Goal: Task Accomplishment & Management: Use online tool/utility

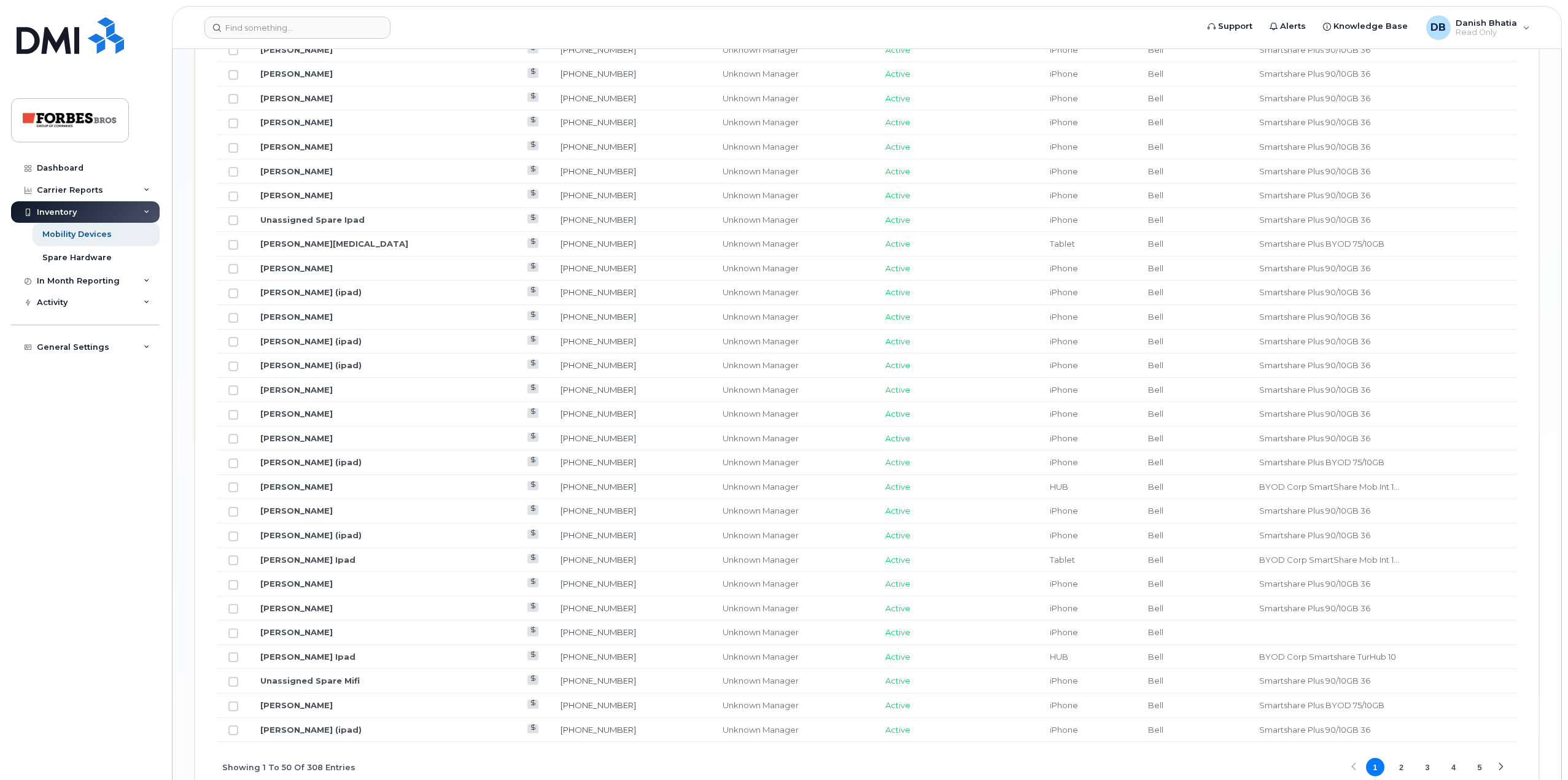
scroll to position [1298, 0]
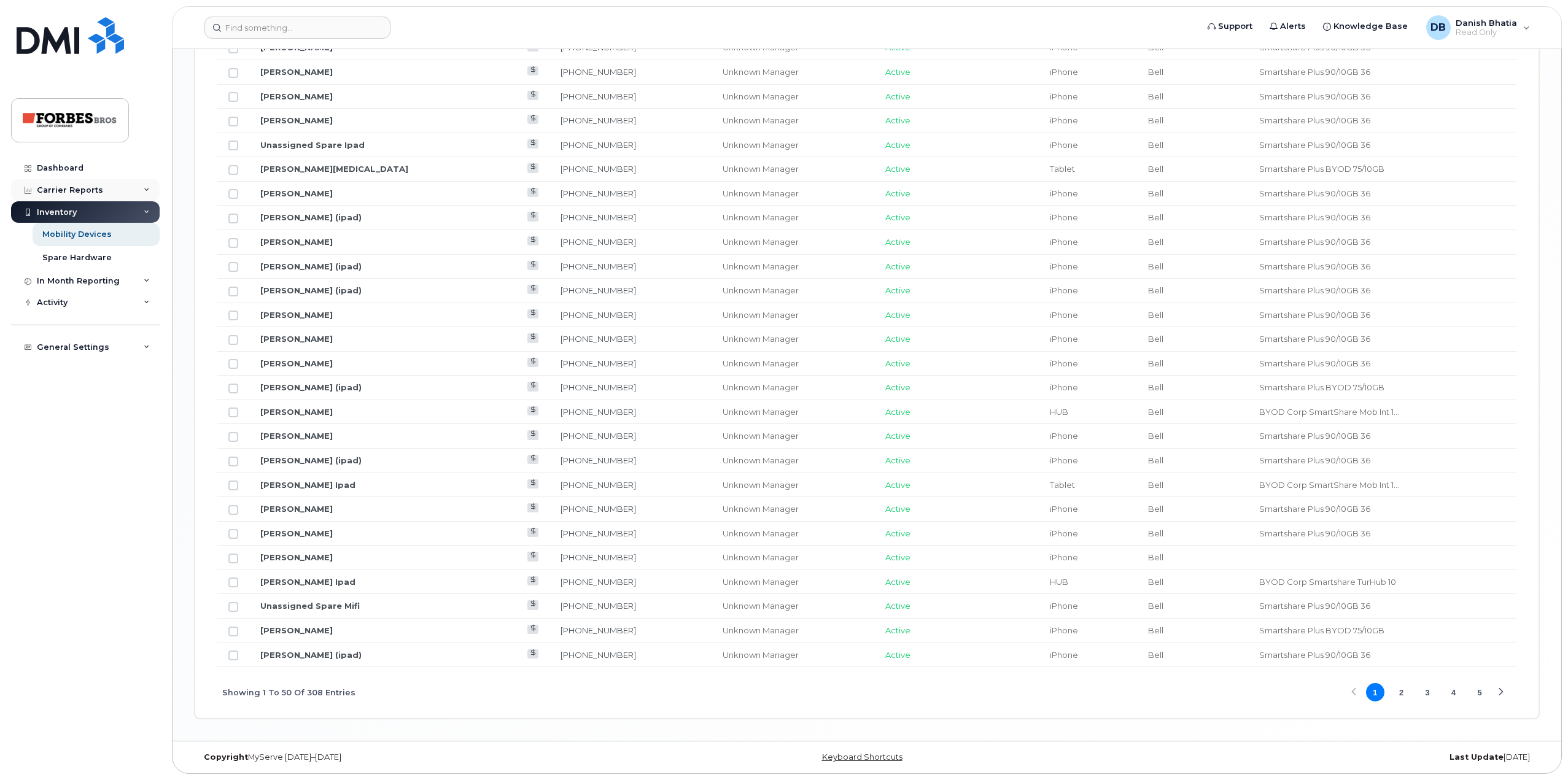
click at [131, 191] on div "Carrier Reports" at bounding box center [85, 190] width 149 height 22
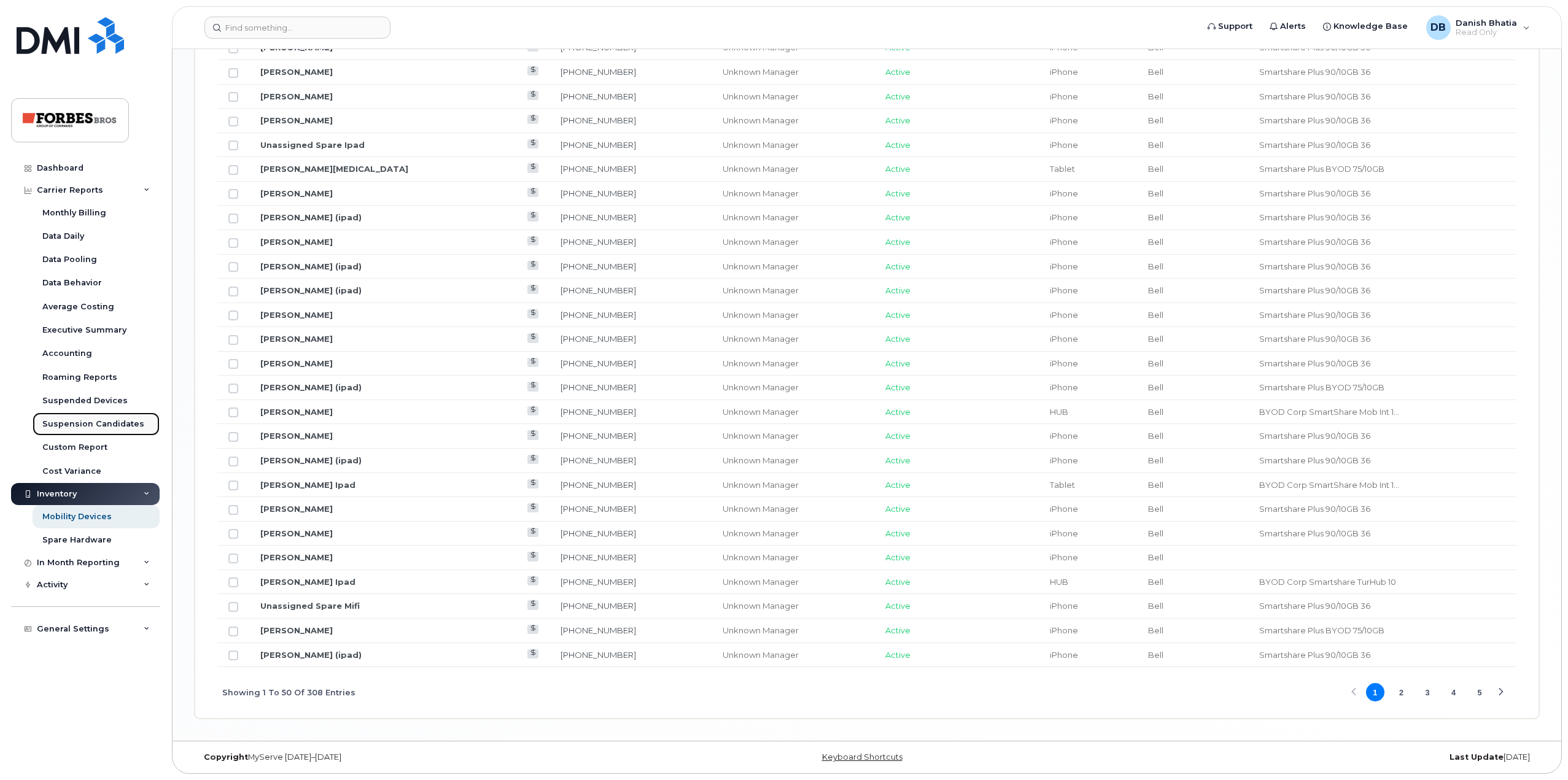
click at [97, 428] on div "Suspension Candidates" at bounding box center [94, 424] width 102 height 11
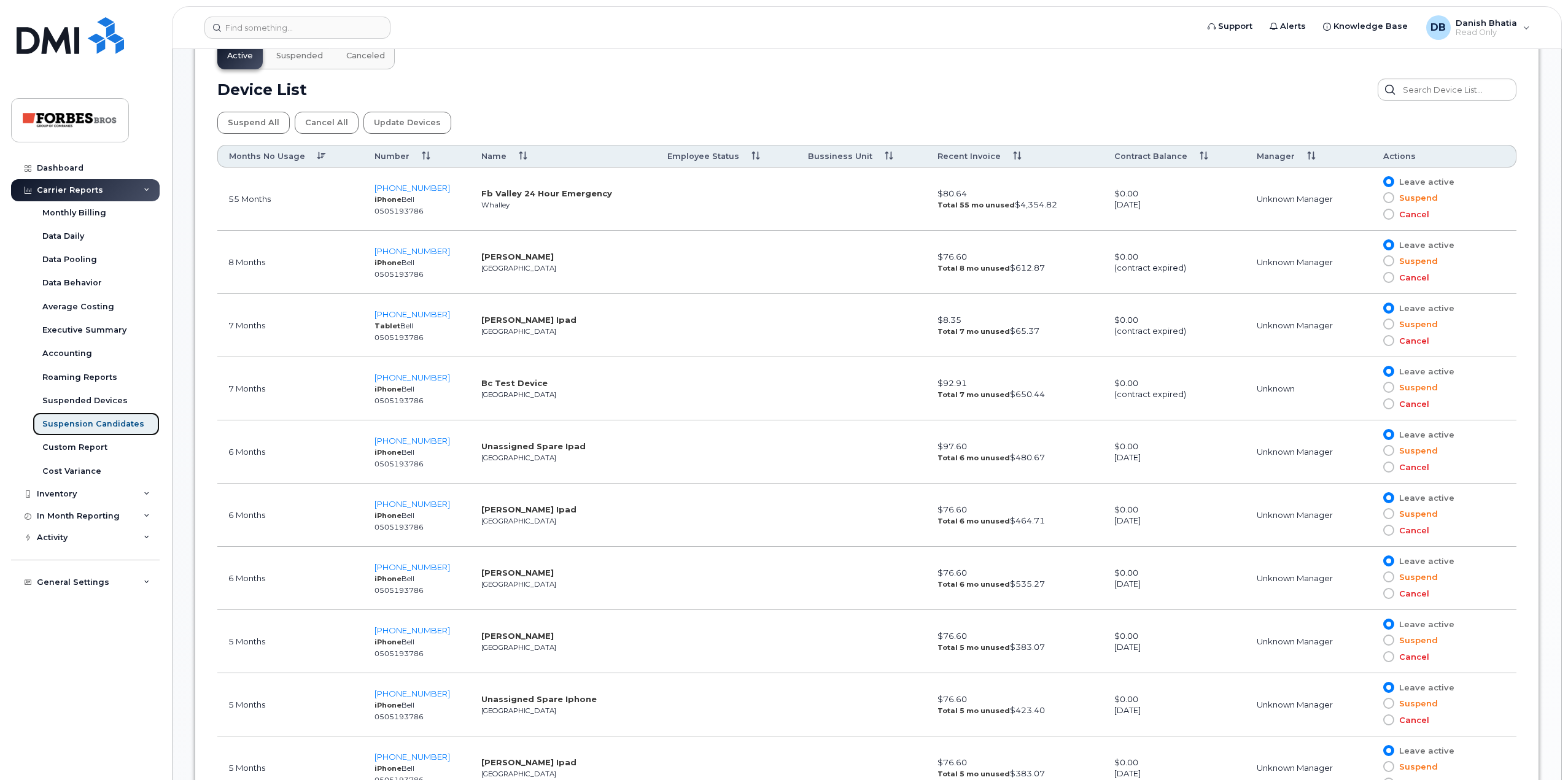
scroll to position [675, 0]
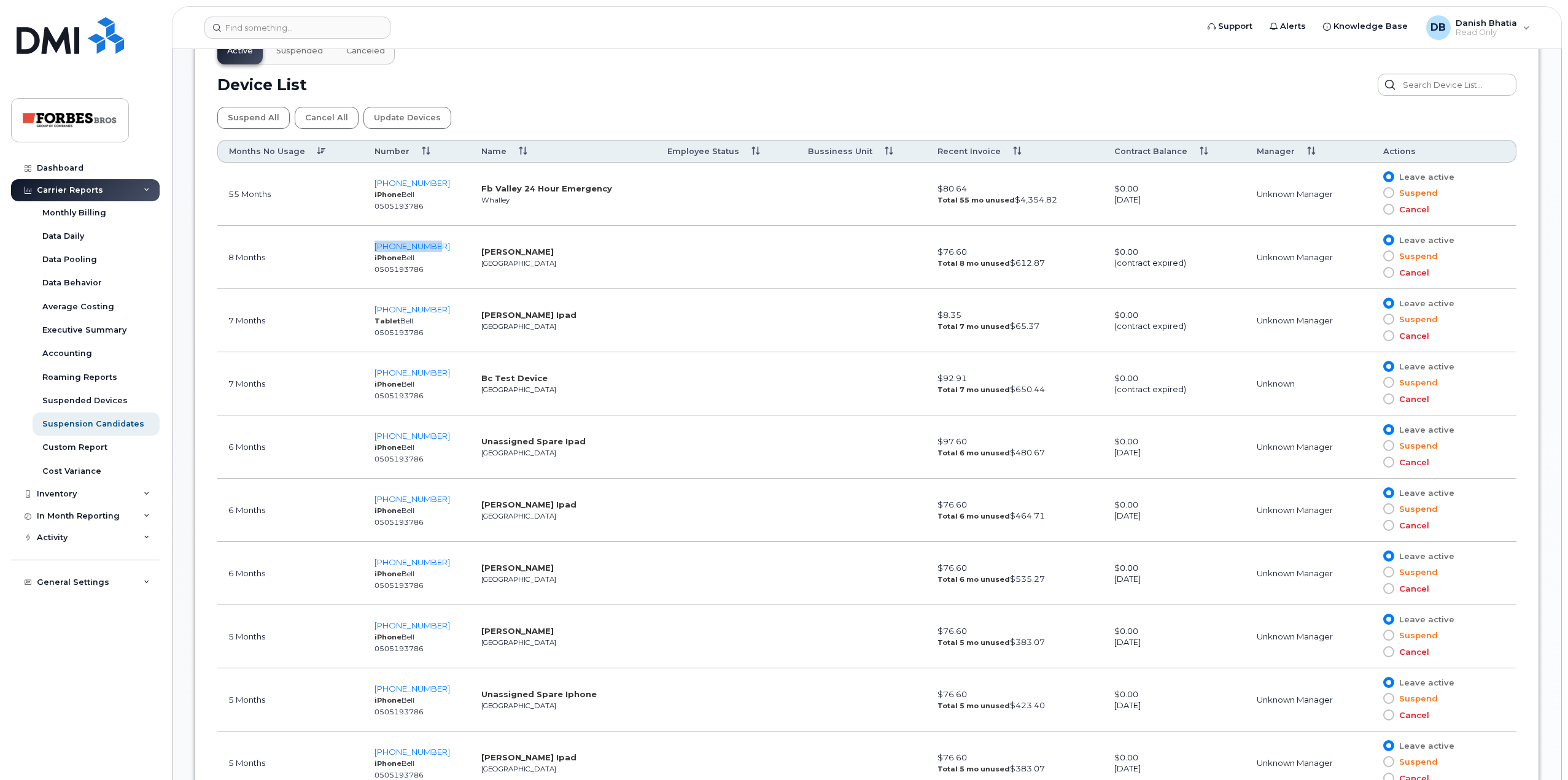
drag, startPoint x: 368, startPoint y: 247, endPoint x: 440, endPoint y: 246, distance: 72.0
click at [440, 246] on td "[PHONE_NUMBER] iPhone Bell 0505193786" at bounding box center [417, 257] width 107 height 63
copy span "[PHONE_NUMBER]"
click at [449, 308] on td "[PHONE_NUMBER] Tablet Bell 0505193786" at bounding box center [417, 321] width 107 height 63
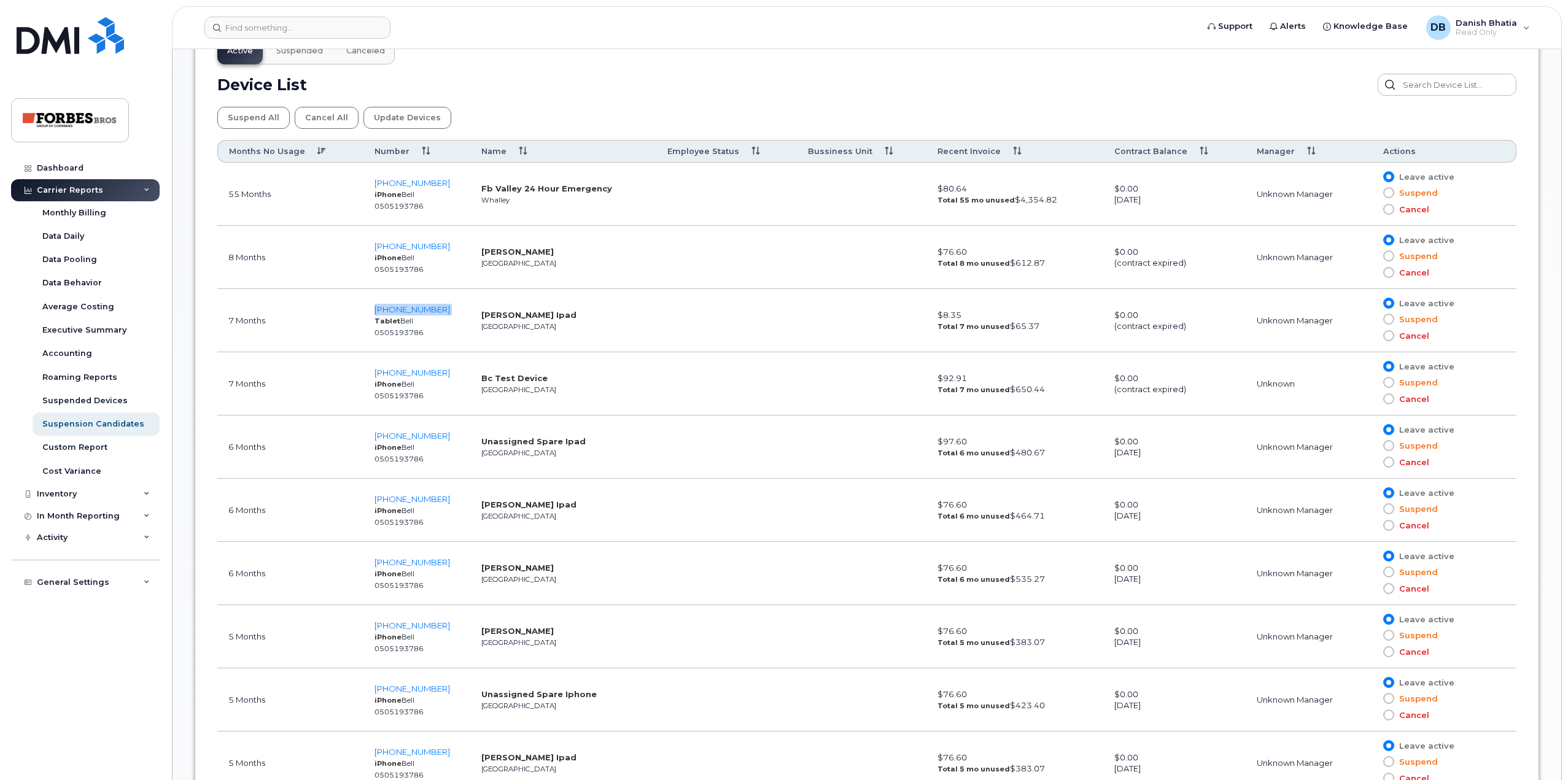
click at [449, 308] on td "[PHONE_NUMBER] Tablet Bell 0505193786" at bounding box center [417, 321] width 107 height 63
copy span "[PHONE_NUMBER]"
click at [450, 436] on td "[PHONE_NUMBER] iPhone Bell 0505193786" at bounding box center [417, 447] width 107 height 63
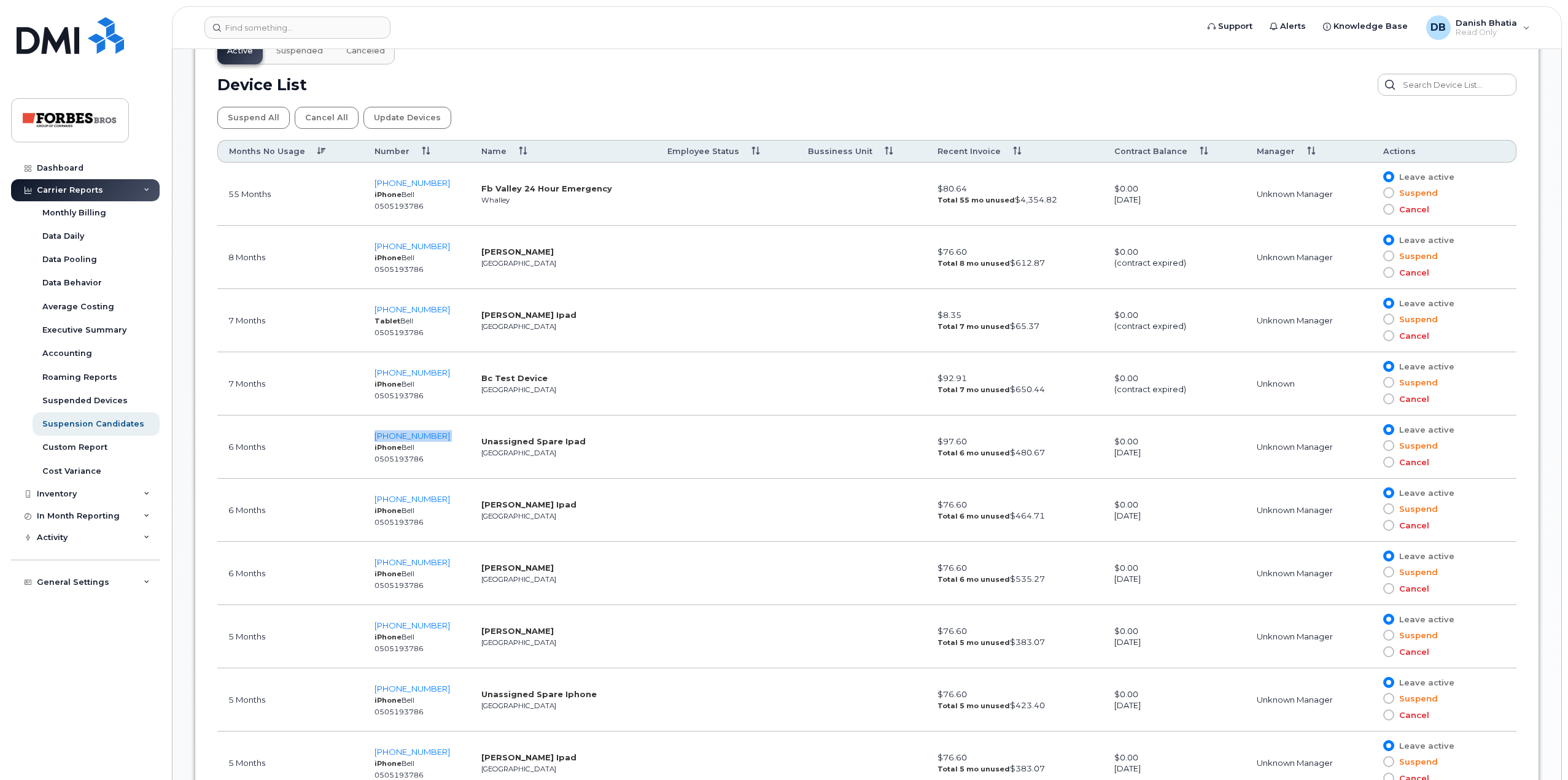
click at [450, 436] on td "[PHONE_NUMBER] iPhone Bell 0505193786" at bounding box center [417, 447] width 107 height 63
copy span "[PHONE_NUMBER]"
click at [452, 499] on td "[PHONE_NUMBER] iPhone Bell 0505193786" at bounding box center [417, 510] width 107 height 63
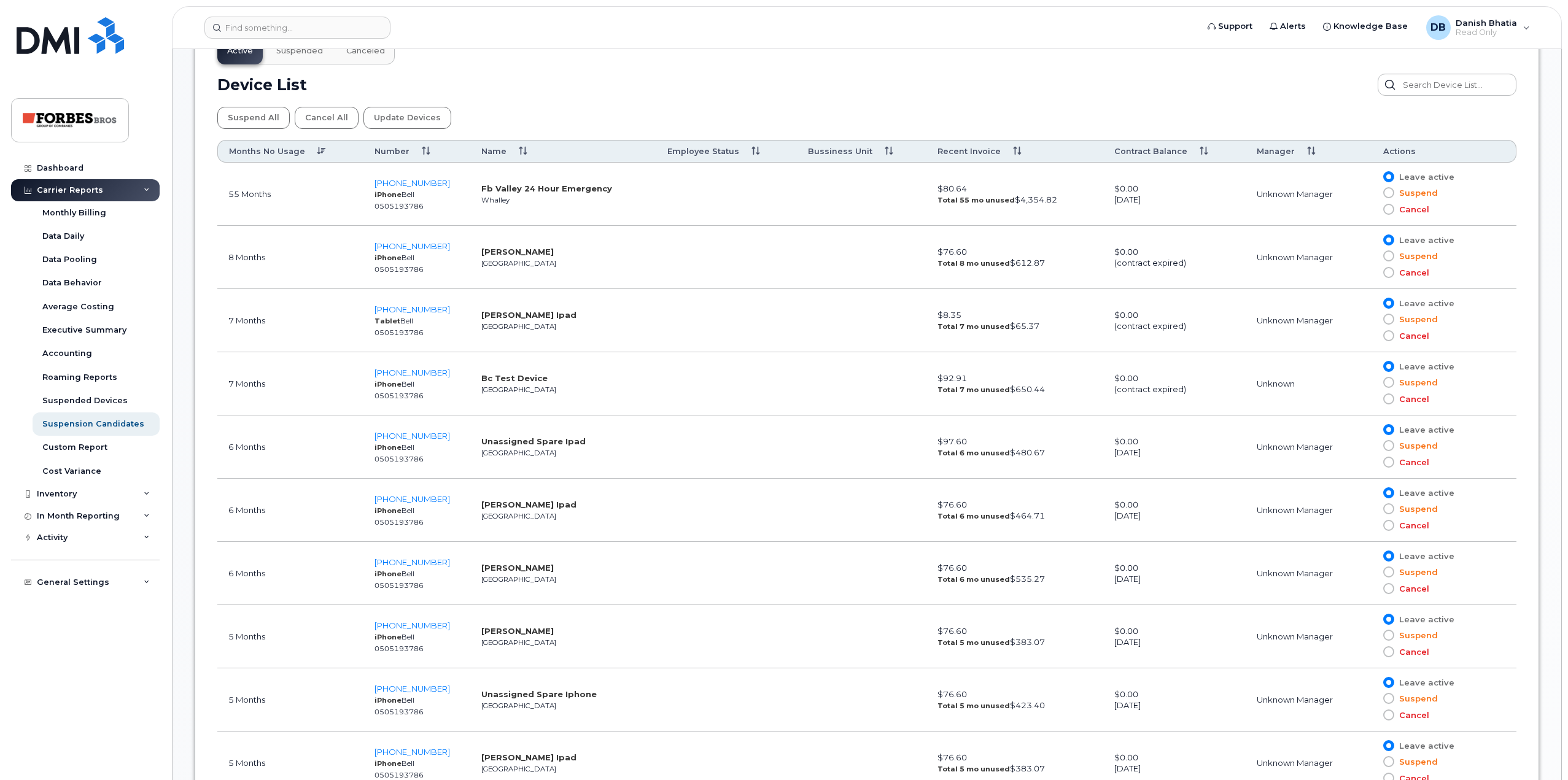
click at [444, 565] on td "[PHONE_NUMBER] iPhone Bell 0505193786" at bounding box center [417, 573] width 107 height 63
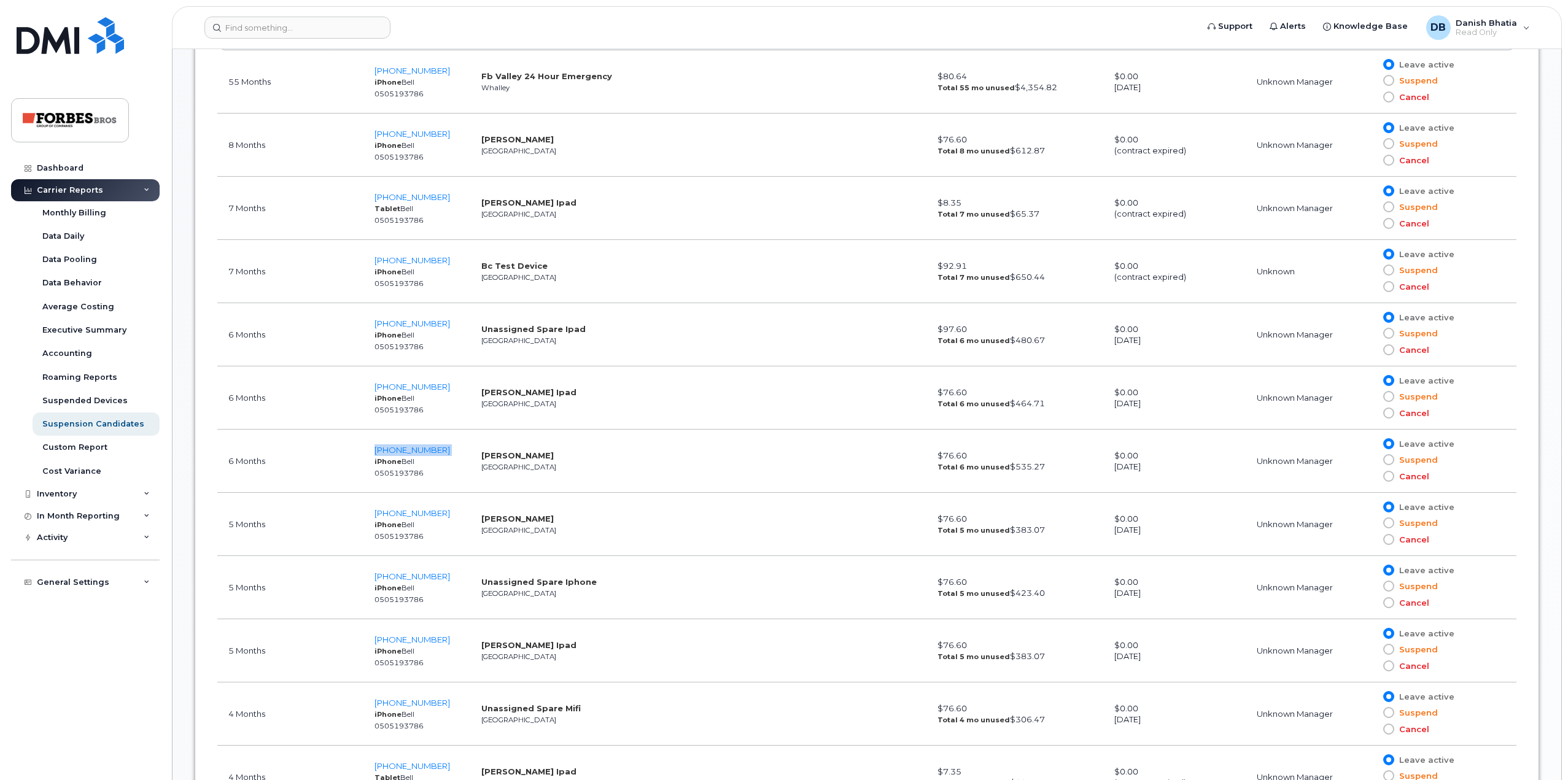
scroll to position [798, 0]
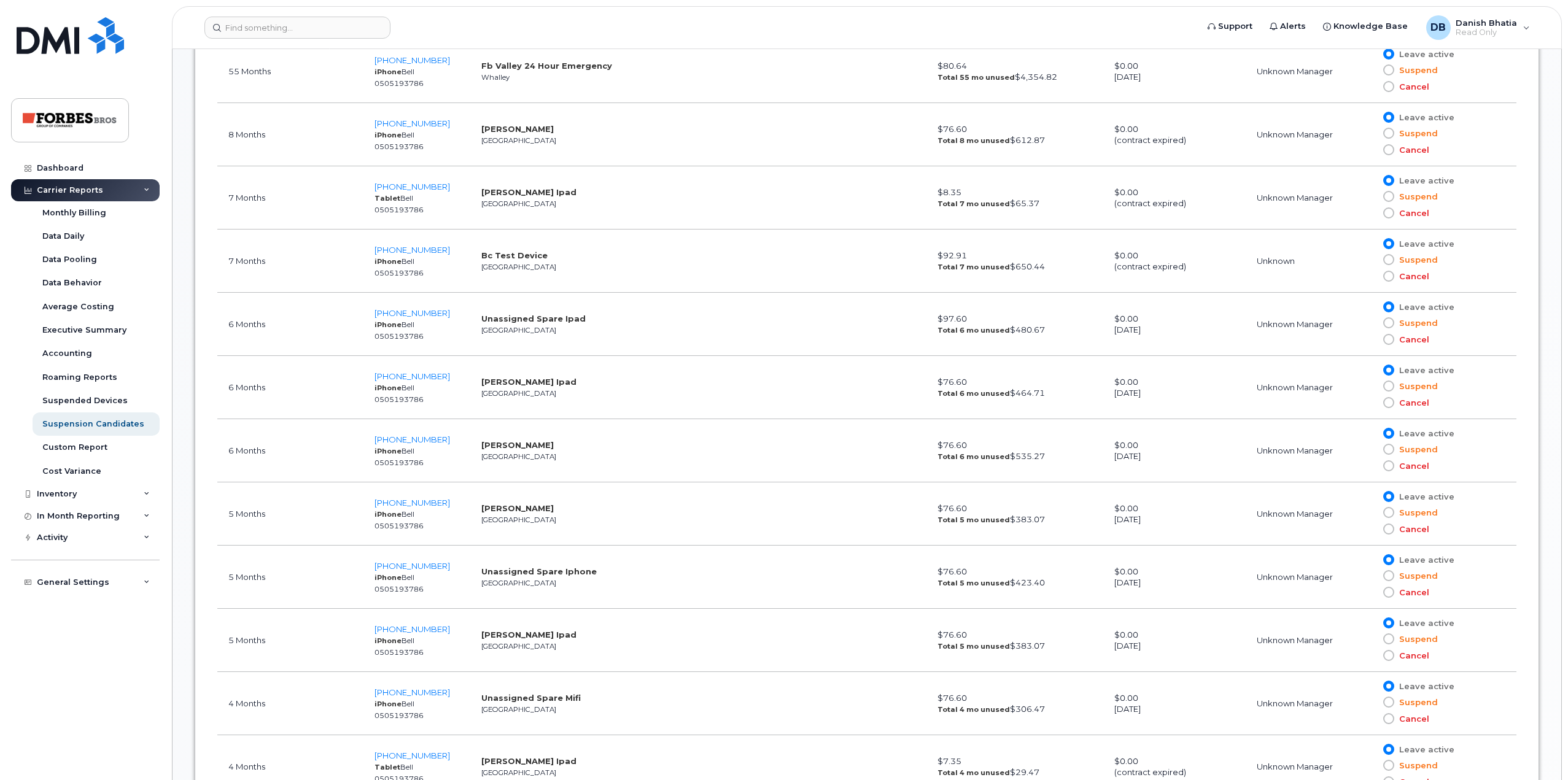
click at [446, 567] on td "[PHONE_NUMBER] iPhone Bell 0505193786" at bounding box center [417, 577] width 107 height 63
click at [446, 567] on td "[PHONE_NUMBER] iPhone Bell 0505193786" at bounding box center [417, 579] width 107 height 63
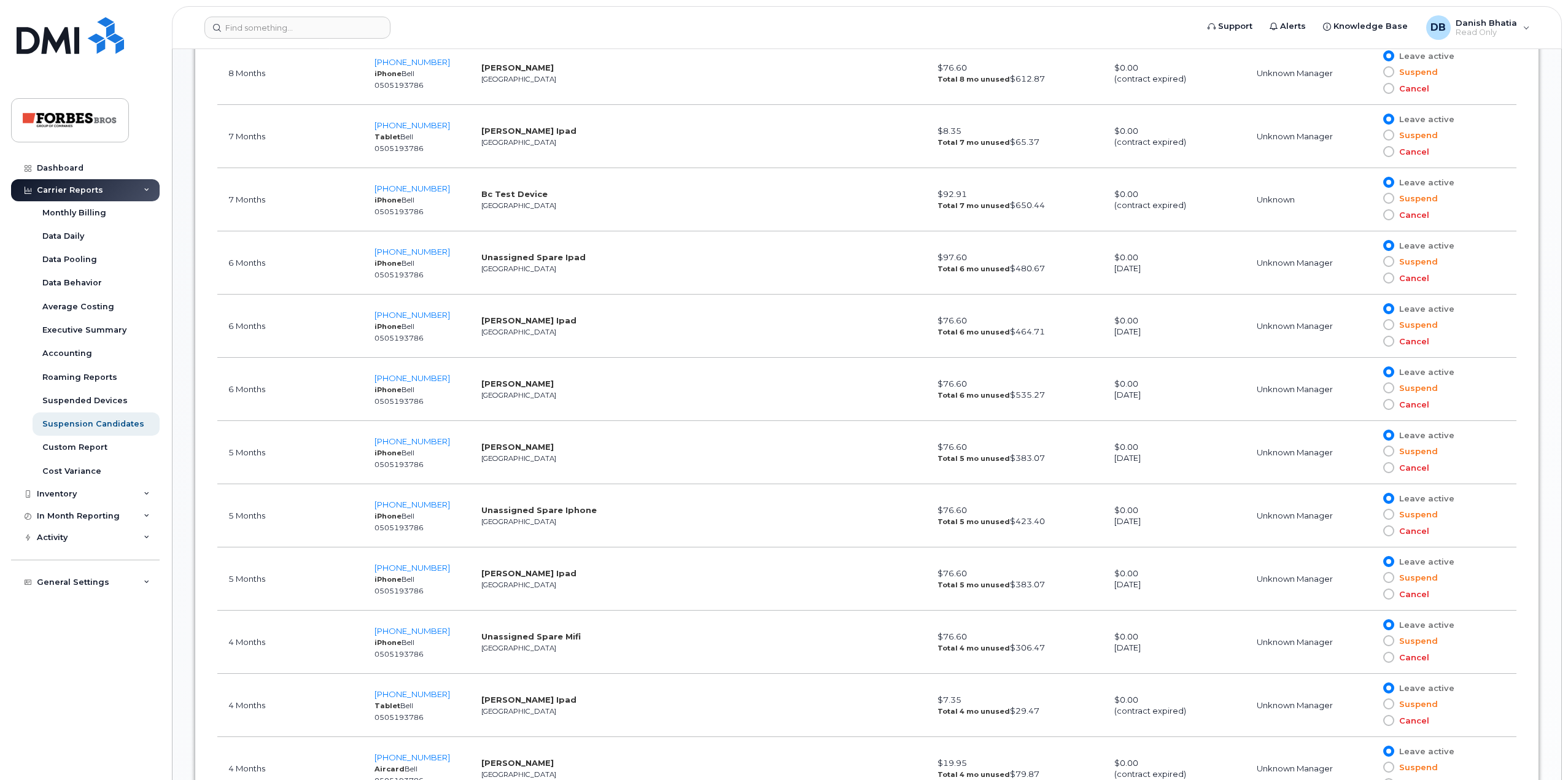
click at [446, 567] on td "[PHONE_NUMBER] iPhone Bell 0505193786" at bounding box center [417, 579] width 107 height 63
click at [456, 574] on td "[PHONE_NUMBER] iPhone Bell 0505193786" at bounding box center [417, 580] width 107 height 63
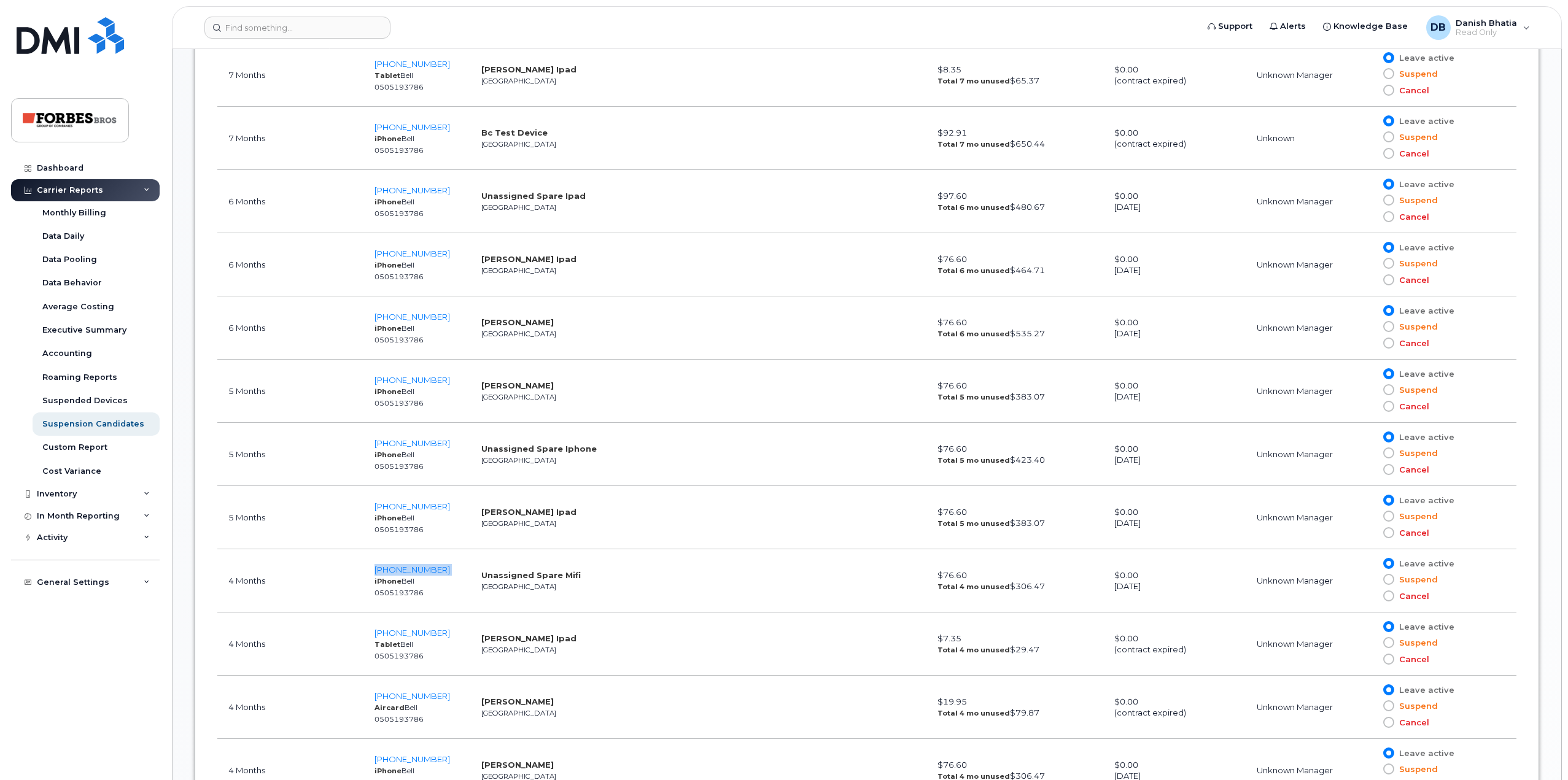
click at [456, 574] on td "[PHONE_NUMBER] iPhone Bell 0505193786" at bounding box center [417, 580] width 107 height 63
click at [456, 574] on td "[PHONE_NUMBER] Tablet Bell 0505193786" at bounding box center [417, 583] width 107 height 63
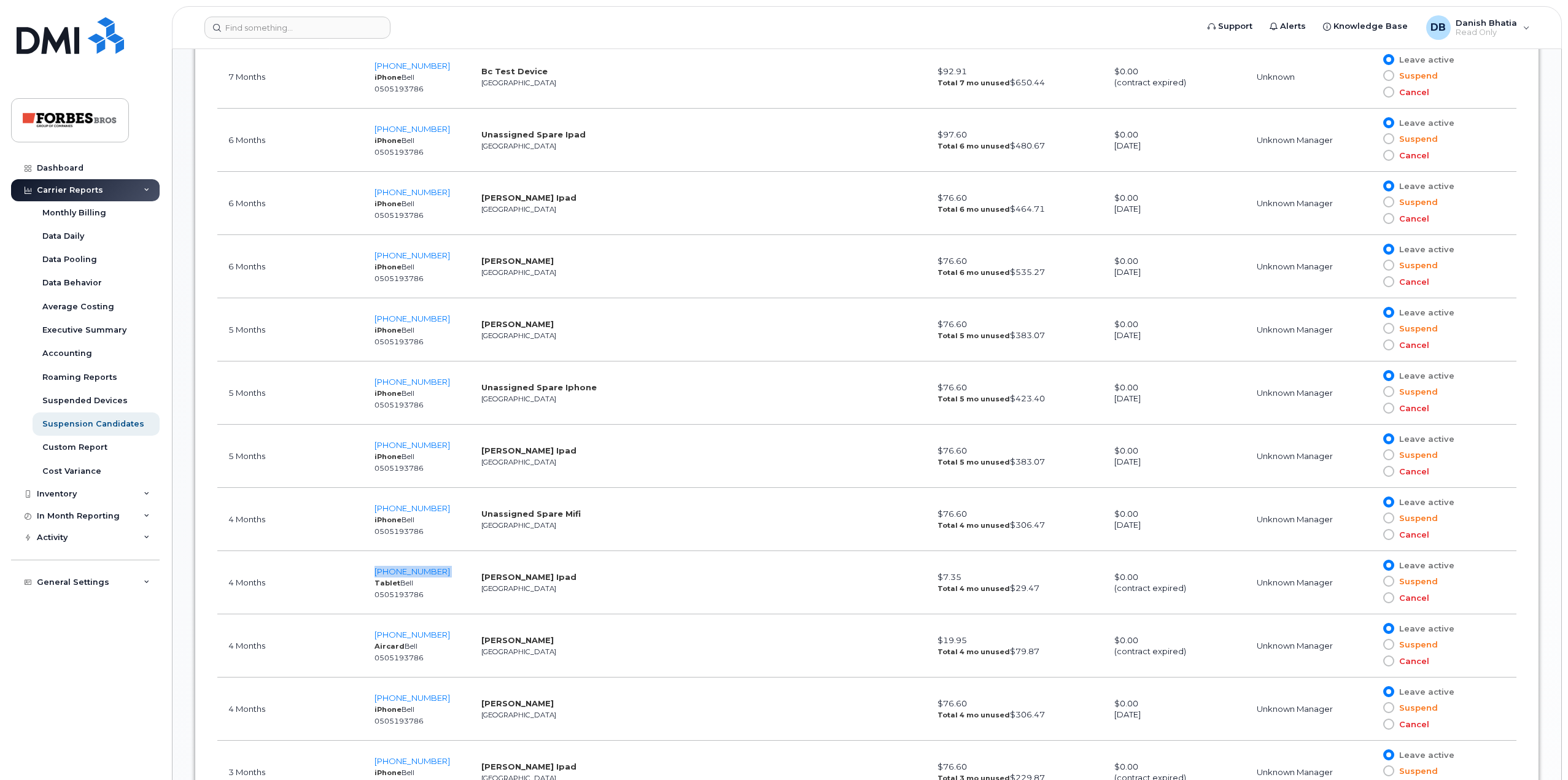
copy span "[PHONE_NUMBER]"
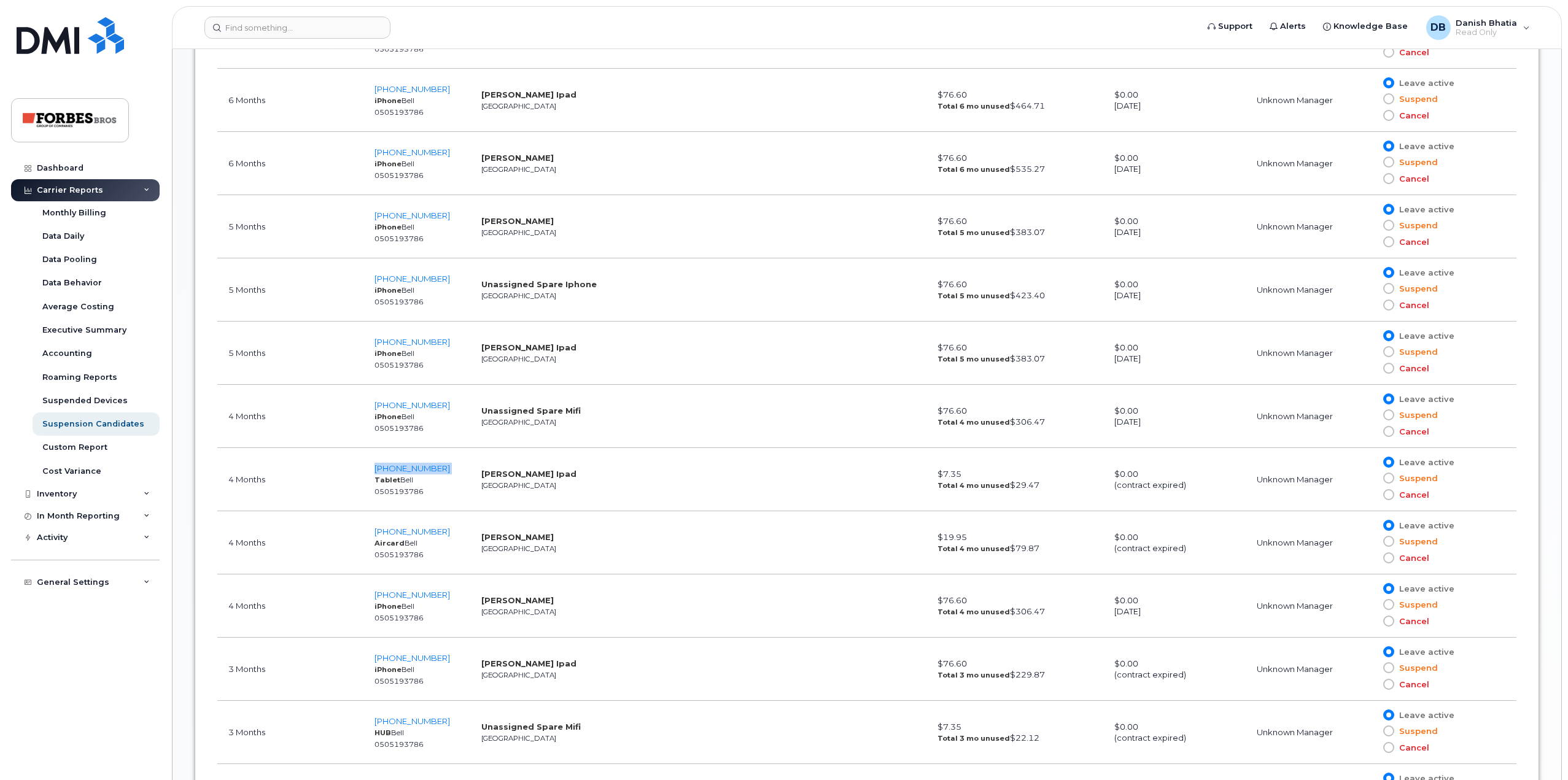
scroll to position [1104, 0]
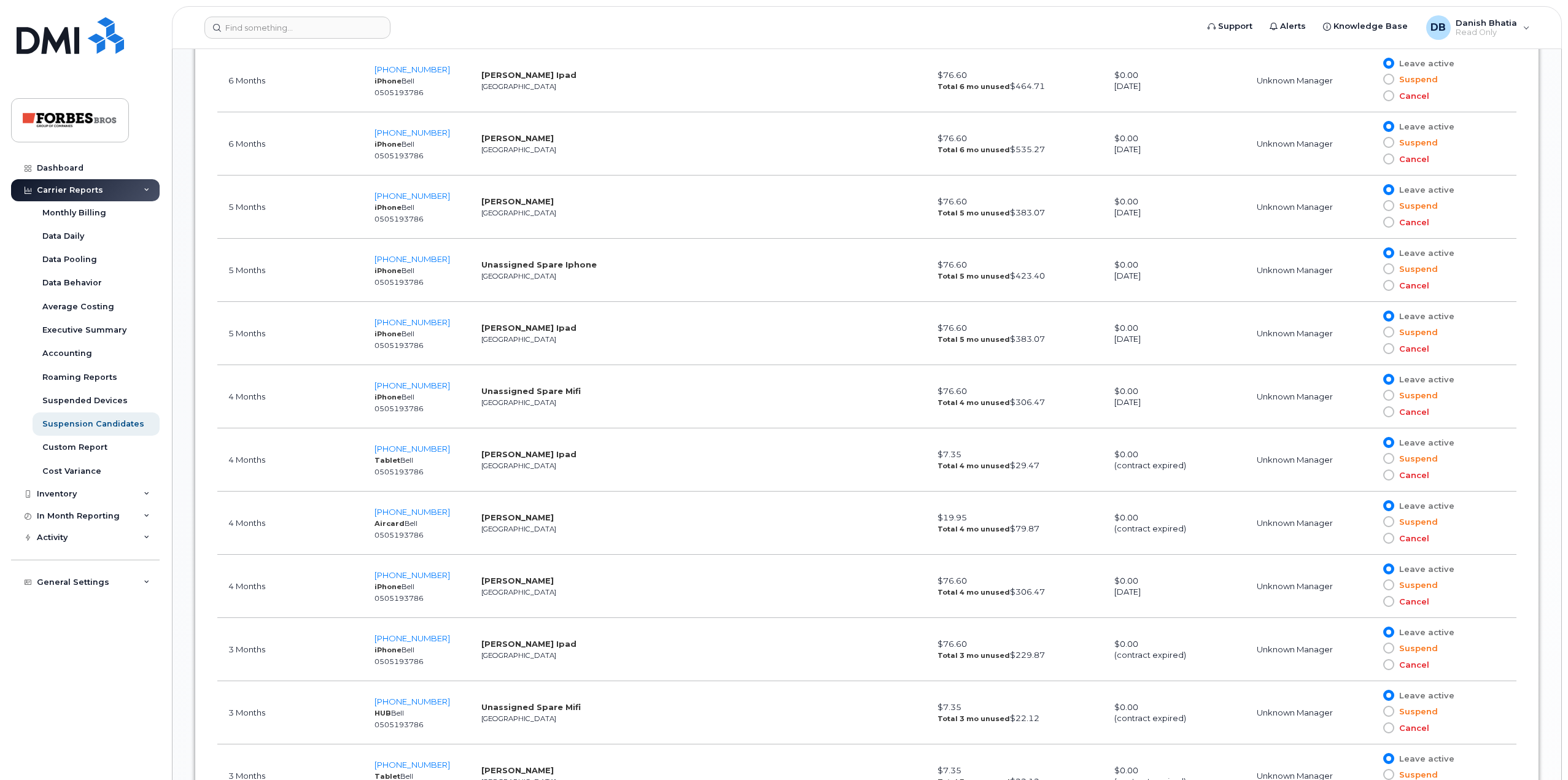
click at [445, 576] on td "[PHONE_NUMBER] iPhone Bell 0505193786" at bounding box center [417, 586] width 107 height 63
copy span "[PHONE_NUMBER]"
